Goal: Find specific page/section: Find specific page/section

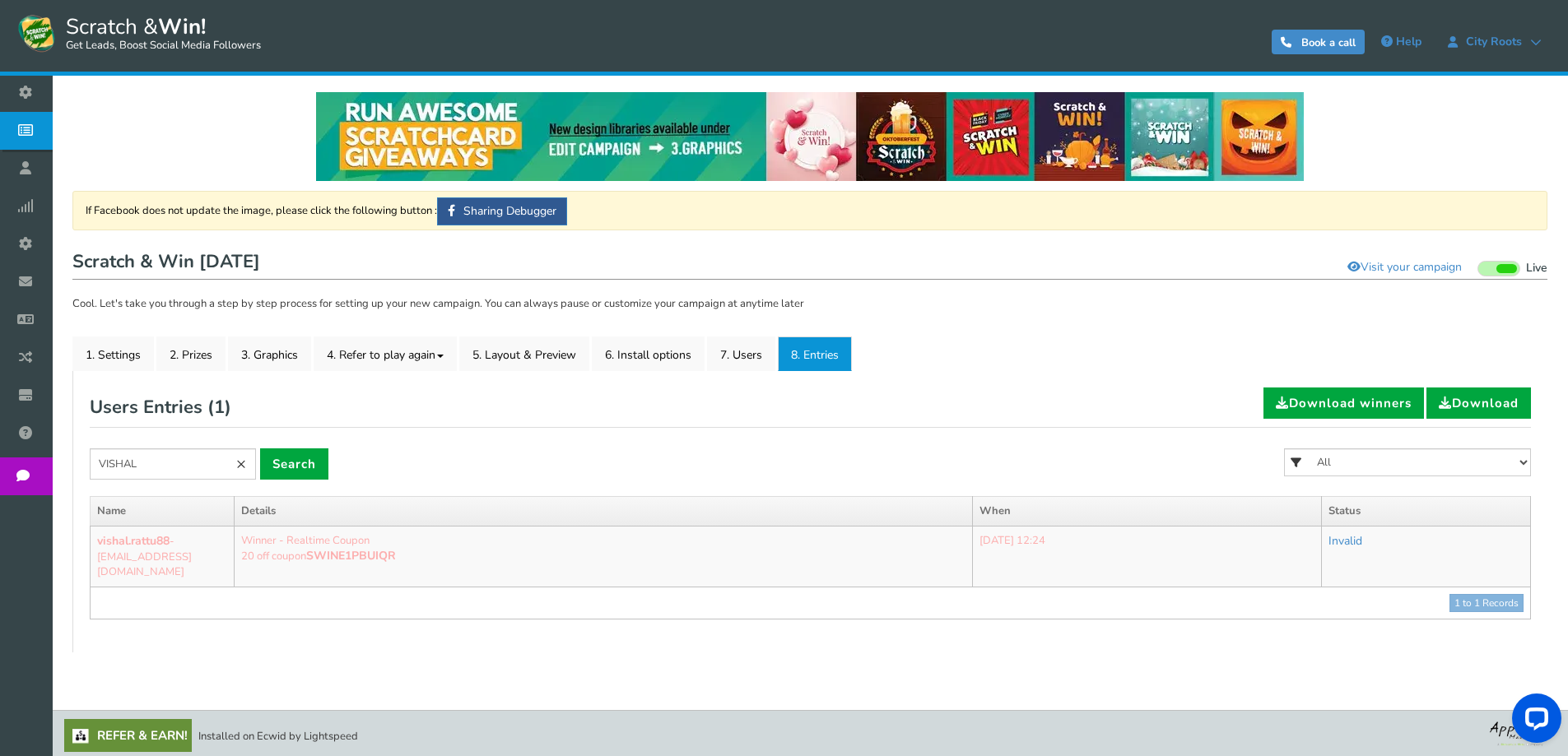
click at [242, 462] on link "×" at bounding box center [241, 464] width 29 height 31
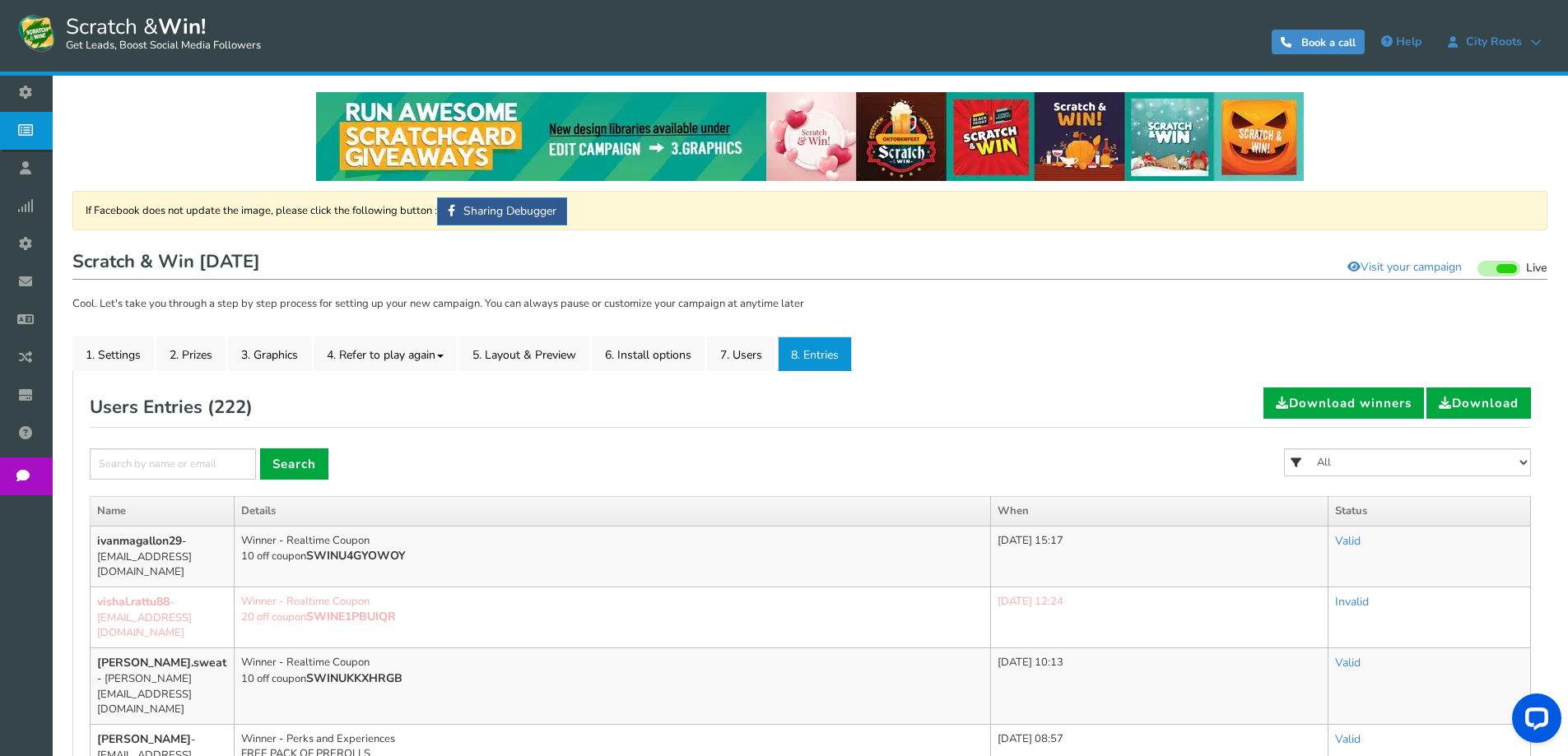
click at [196, 464] on input "text" at bounding box center [172, 464] width 166 height 31
type input "MATT"
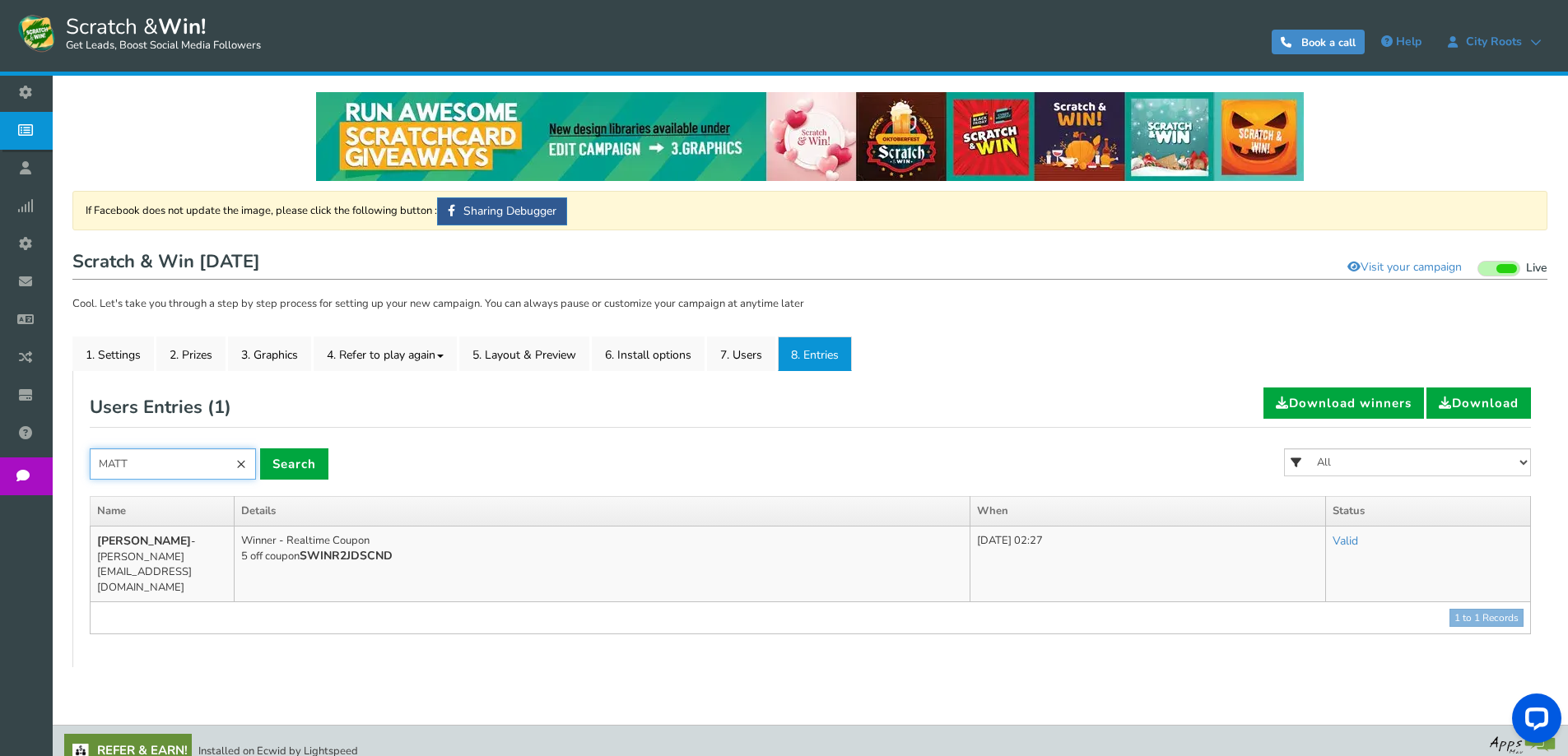
click at [196, 464] on input "MATT" at bounding box center [172, 464] width 166 height 31
type input "M"
type input "MAY"
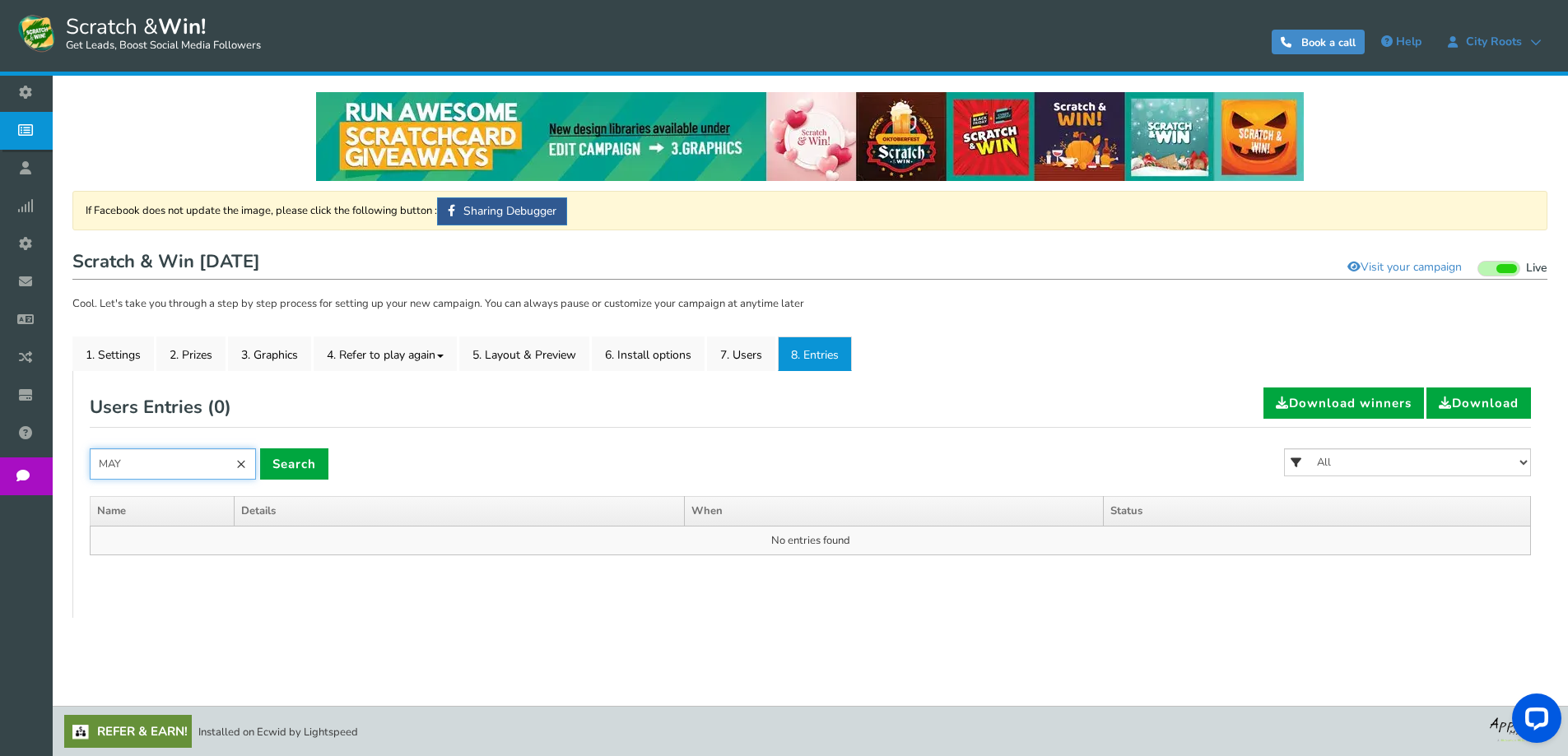
click at [196, 464] on input "MAY" at bounding box center [172, 464] width 166 height 31
type input "MAT"
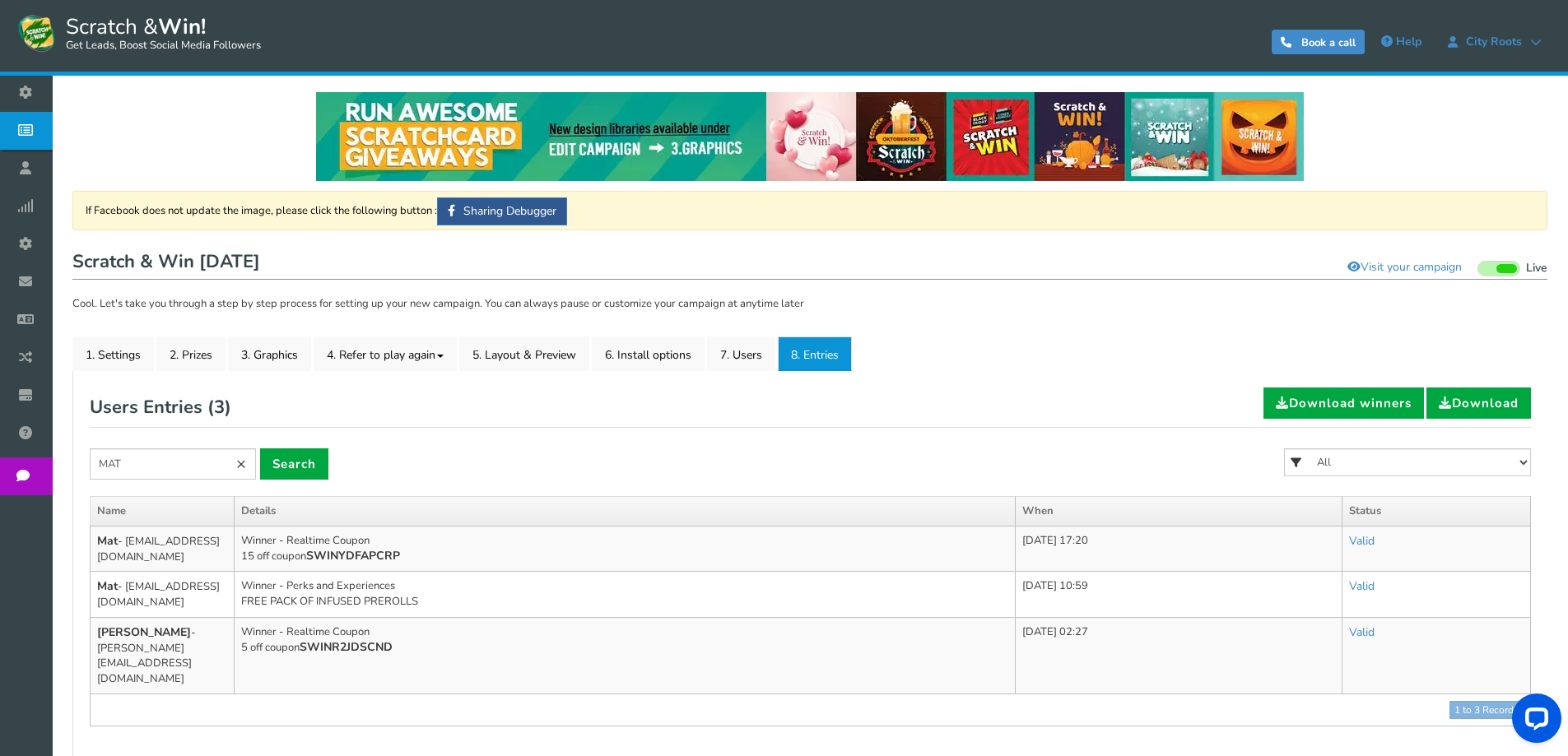
click at [251, 461] on link "×" at bounding box center [241, 464] width 29 height 31
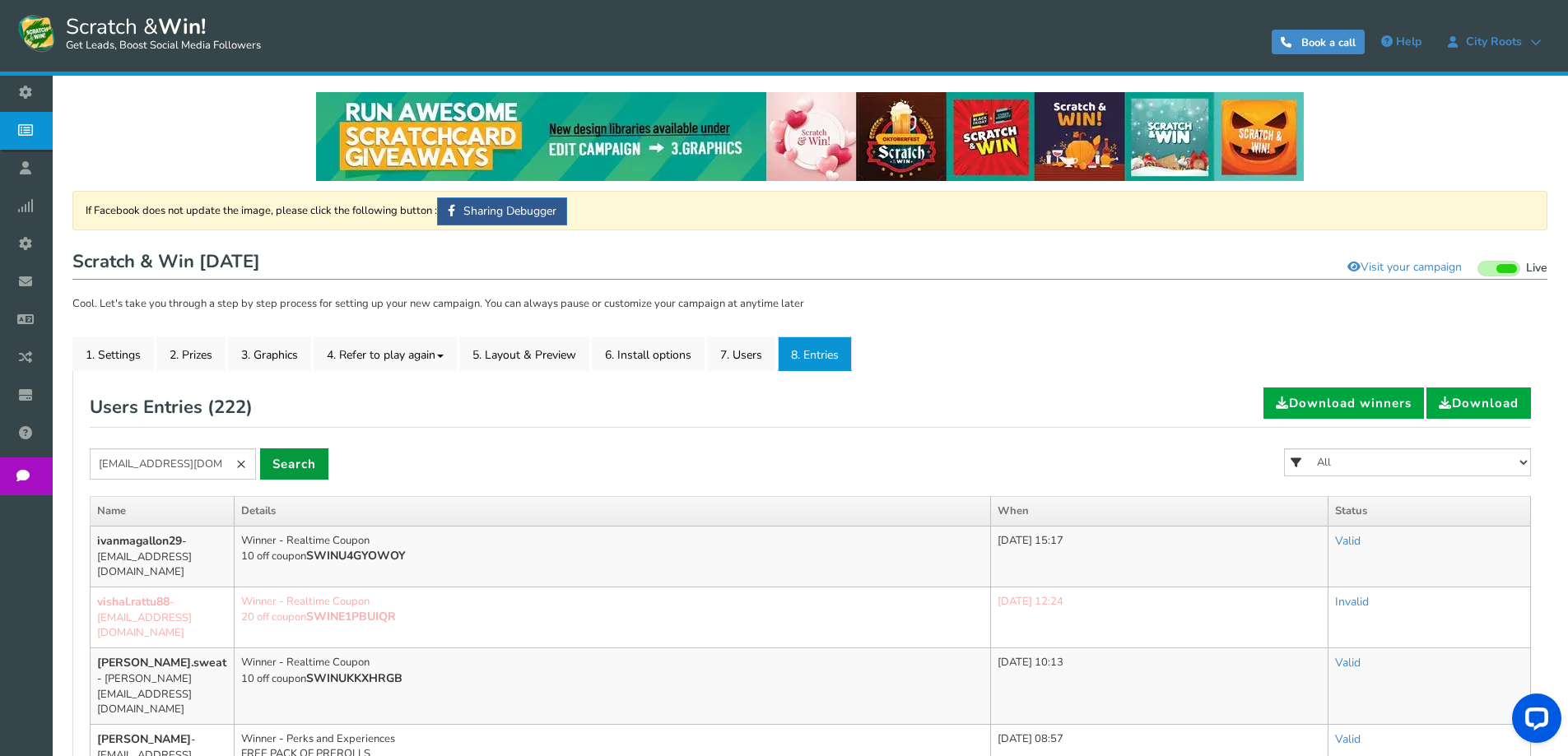
type input "[EMAIL_ADDRESS][DOMAIN_NAME]"
click at [281, 460] on link "Search" at bounding box center [294, 464] width 68 height 31
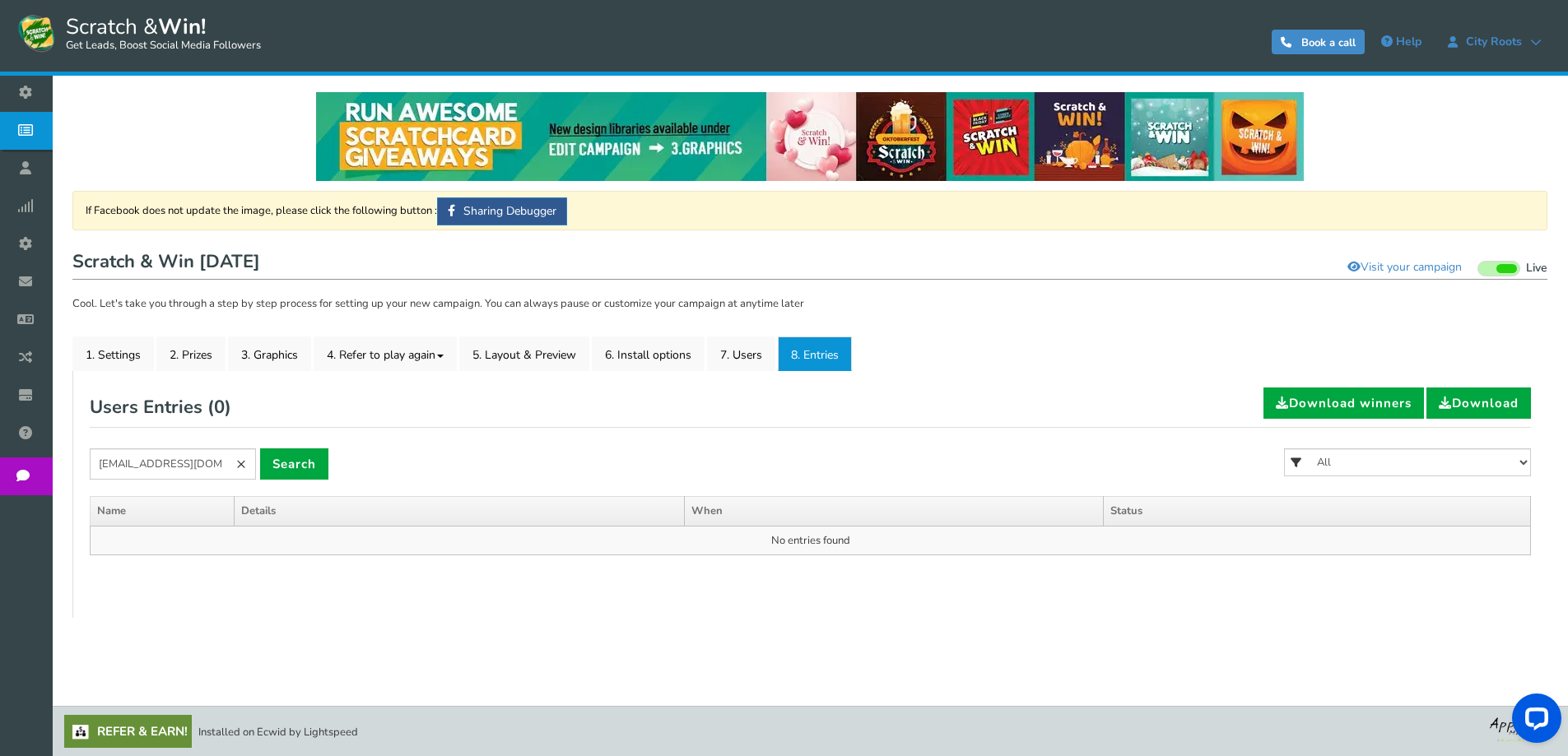
click at [239, 458] on link "×" at bounding box center [241, 464] width 29 height 31
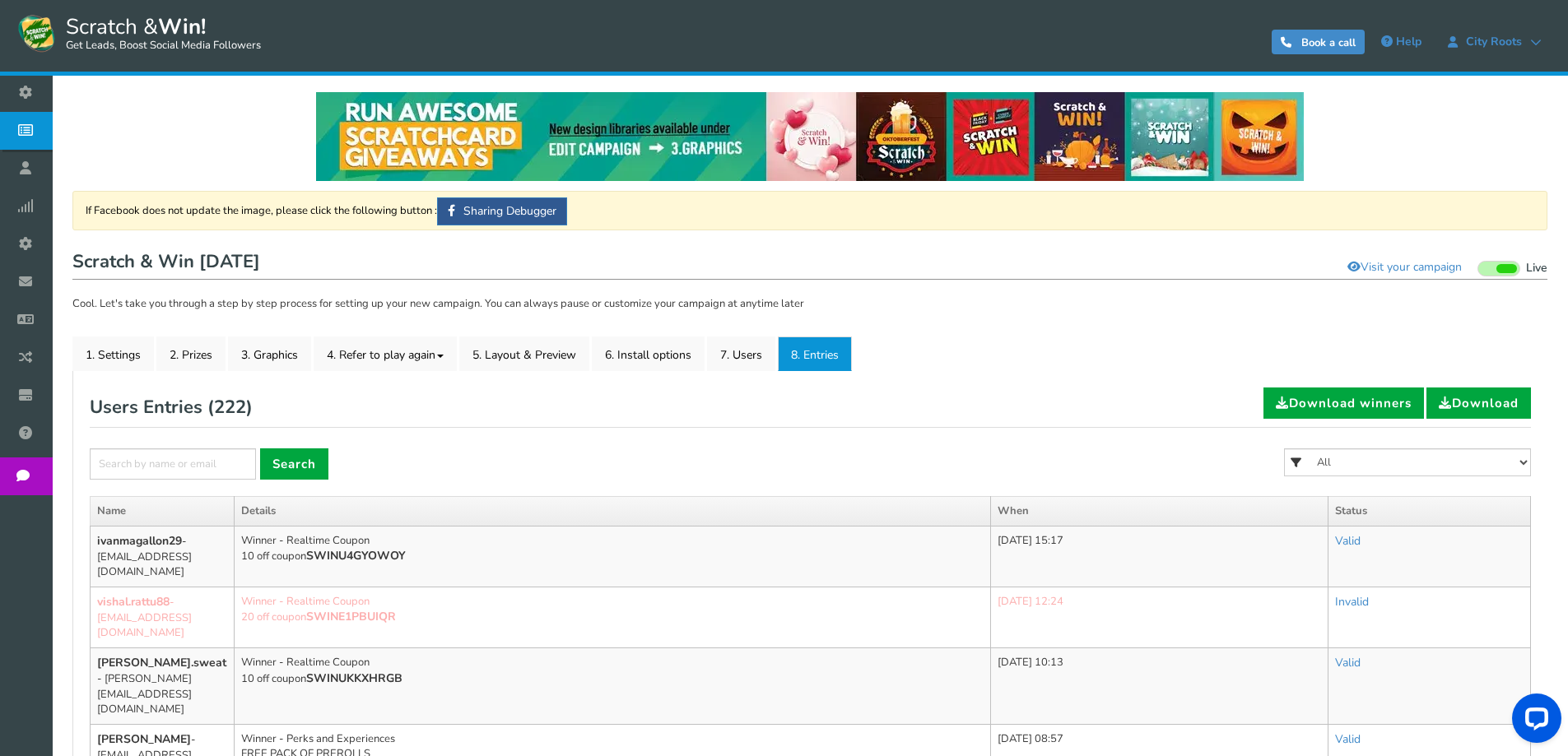
click at [228, 466] on input "text" at bounding box center [172, 464] width 166 height 31
type input "[EMAIL_ADDRESS][DOMAIN_NAME]"
click at [305, 467] on link "Search" at bounding box center [294, 464] width 68 height 31
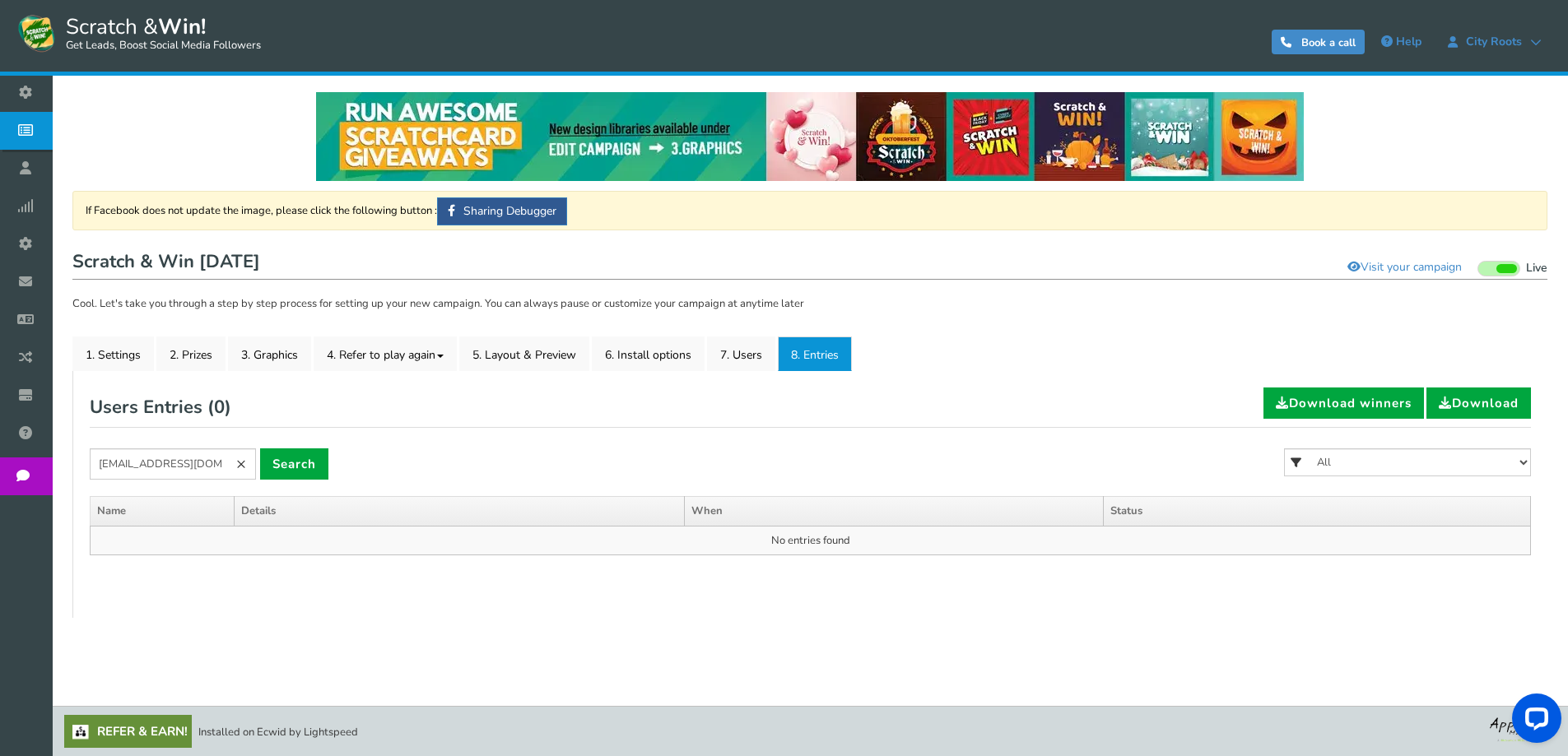
click at [121, 158] on div at bounding box center [811, 137] width 1476 height 89
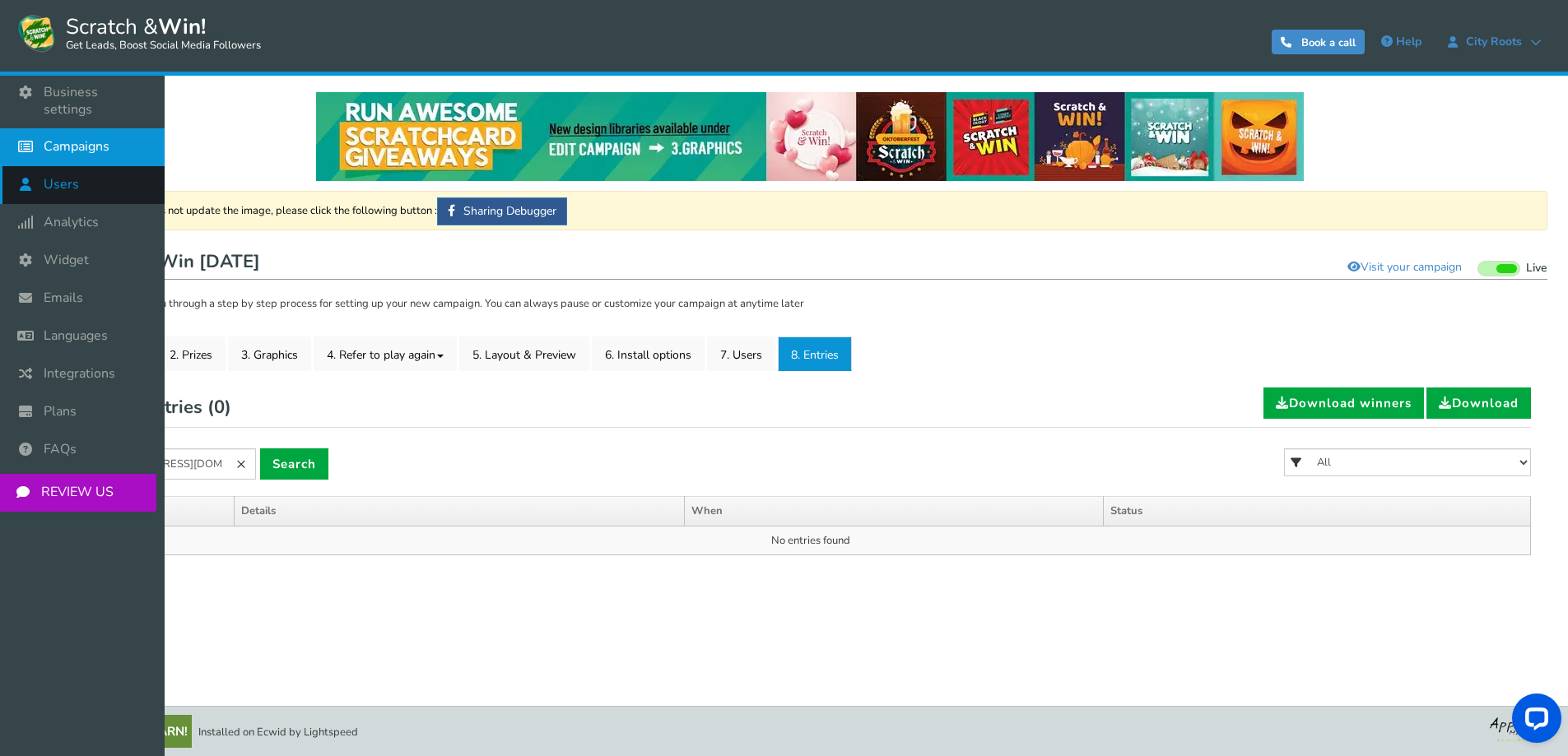
click at [26, 176] on icon at bounding box center [29, 184] width 31 height 36
